Goal: Information Seeking & Learning: Learn about a topic

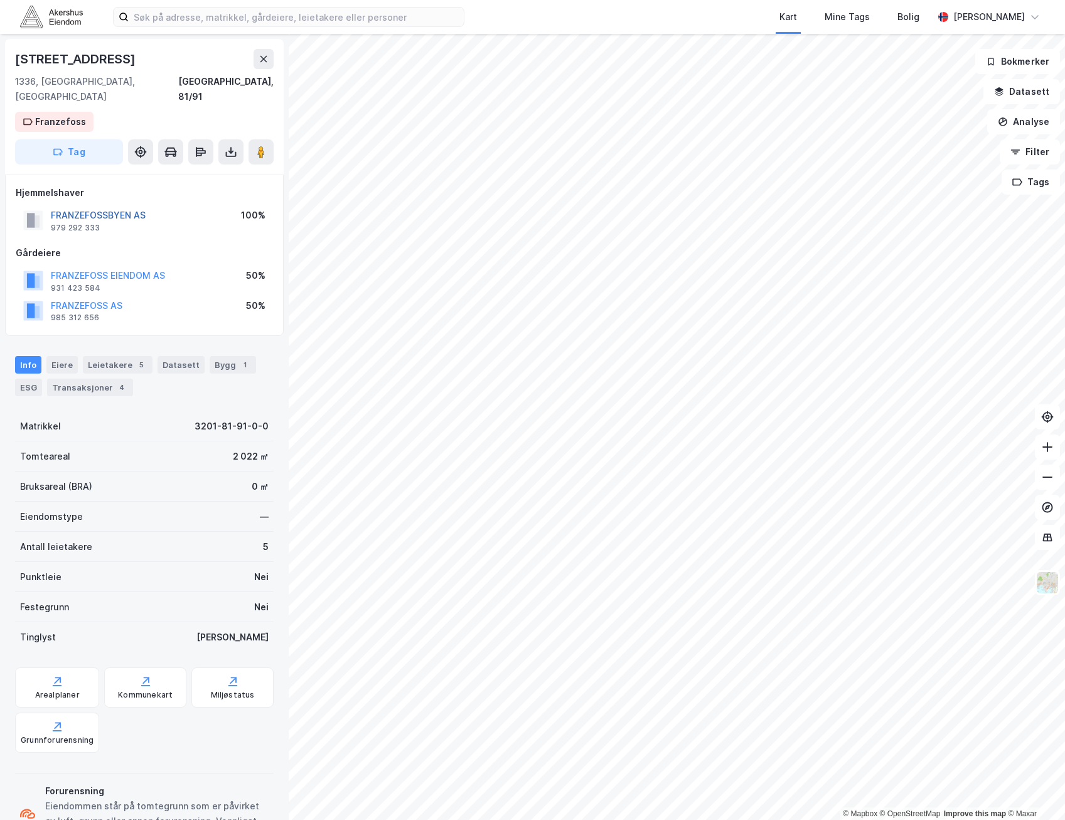
click at [0, 0] on button "FRANZEFOSSBYEN AS" at bounding box center [0, 0] width 0 height 0
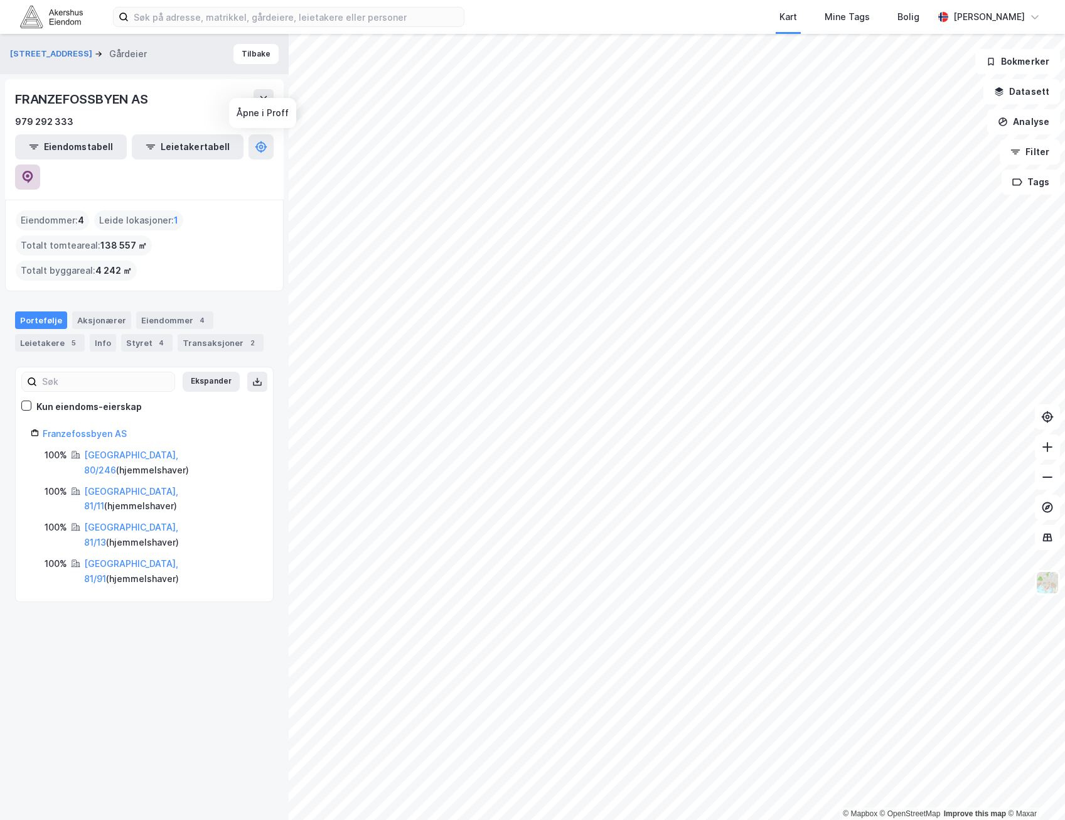
click at [34, 171] on icon at bounding box center [27, 177] width 13 height 13
